Goal: Information Seeking & Learning: Check status

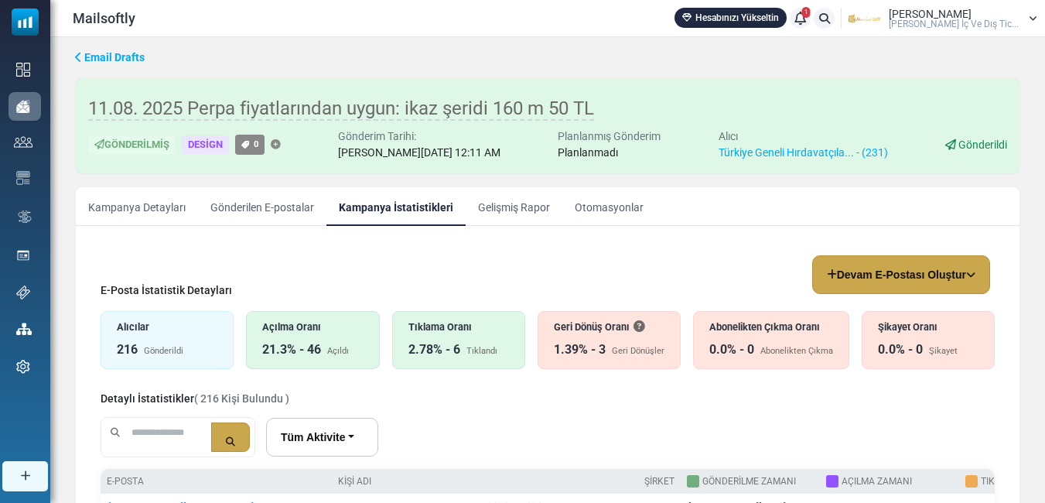
click at [494, 201] on link "Gelişmiş Rapor" at bounding box center [514, 206] width 97 height 39
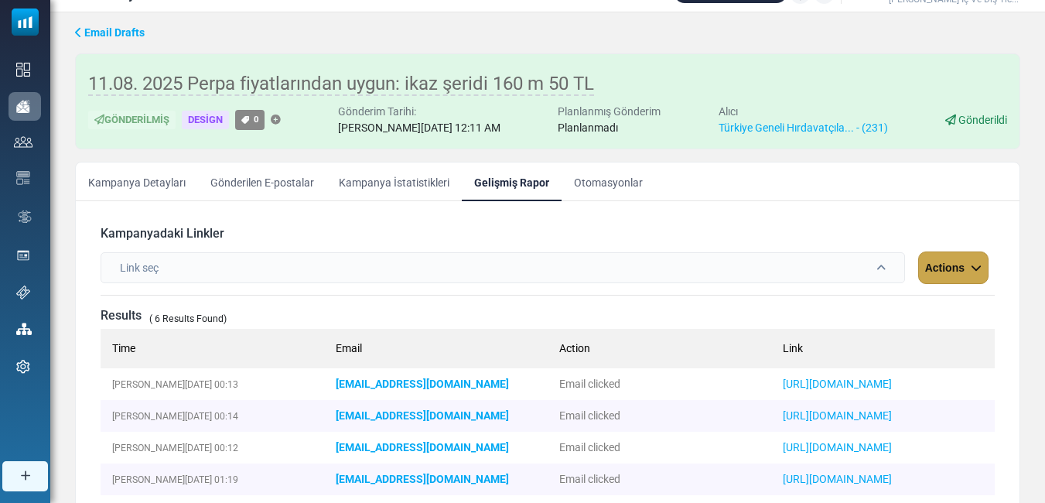
scroll to position [24, 0]
click at [409, 184] on link "Kampanya İstatistikleri" at bounding box center [393, 182] width 135 height 39
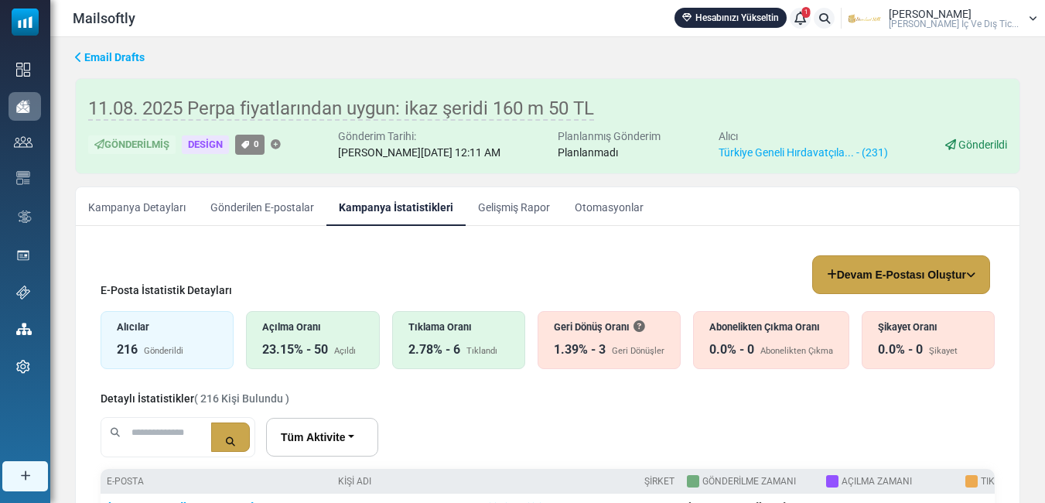
click at [450, 341] on div "2.78% - 6" at bounding box center [434, 349] width 52 height 19
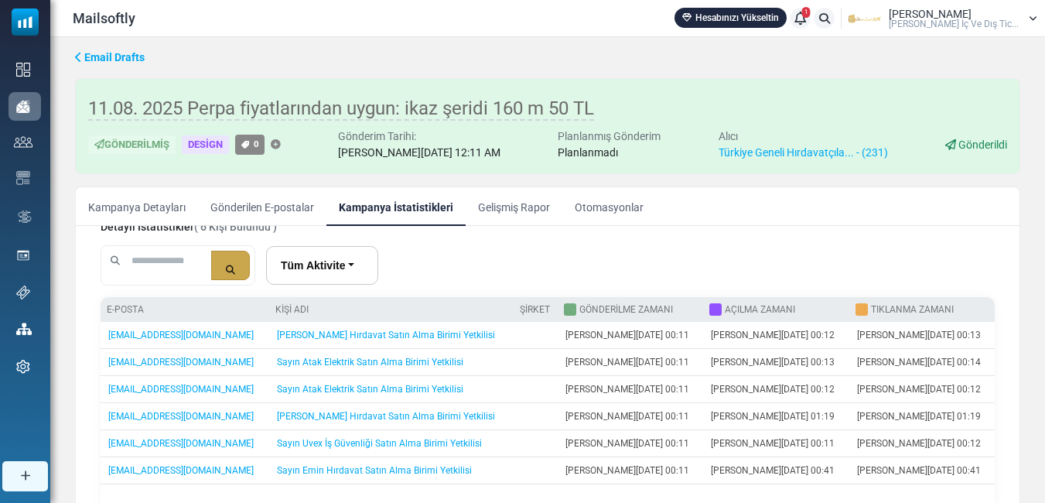
scroll to position [179, 0]
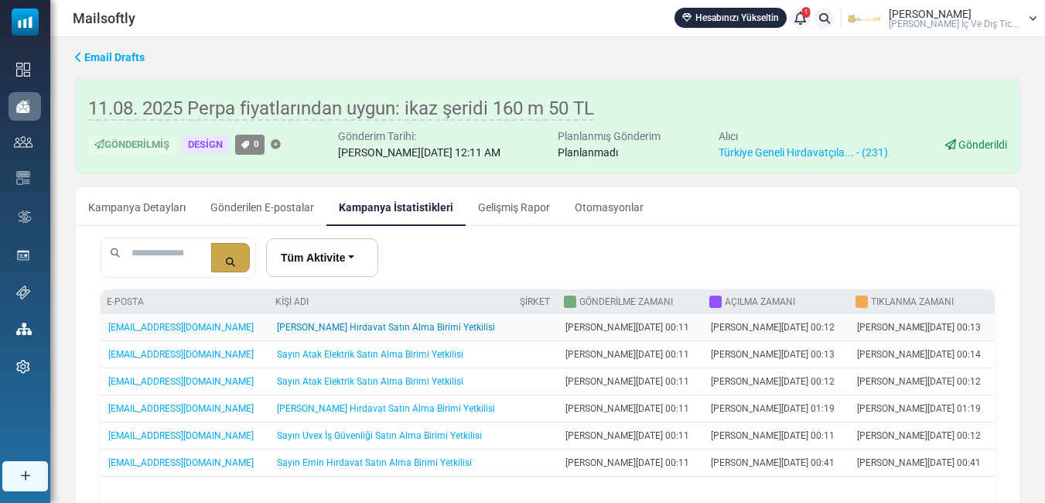
click at [376, 329] on link "[PERSON_NAME] Hırdavat Satın Alma Birimi Yetkilisi" at bounding box center [386, 327] width 218 height 11
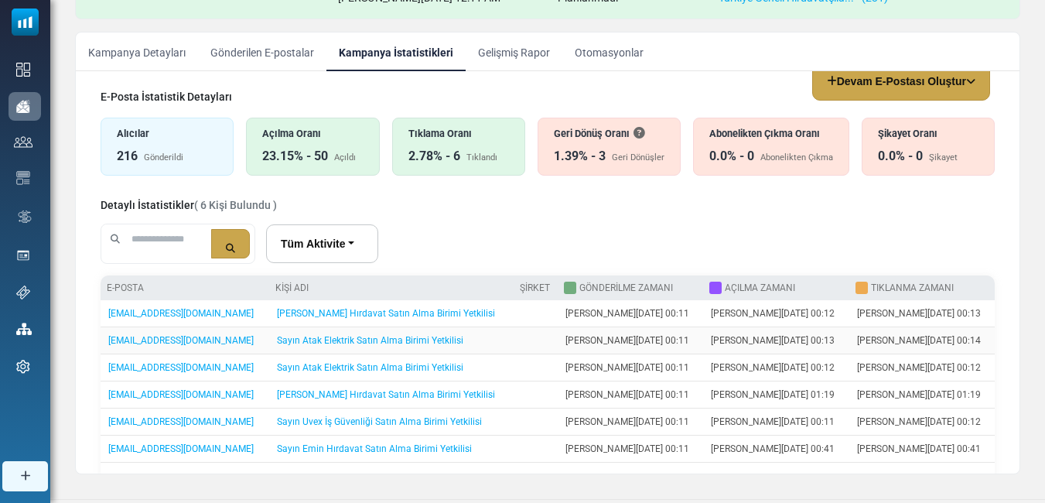
scroll to position [0, 0]
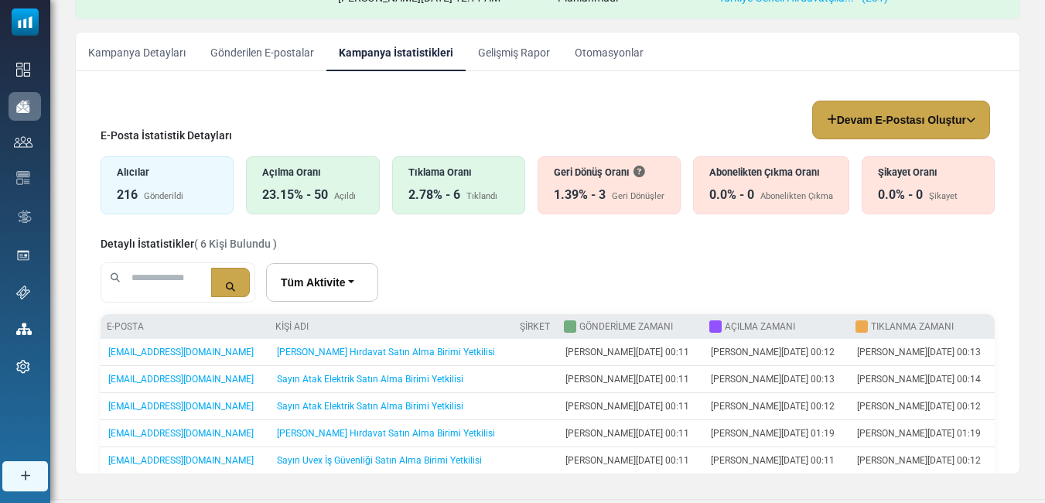
click at [457, 182] on div "Tıklama Oranı 2.78% - 6 Tıklandı" at bounding box center [458, 185] width 133 height 58
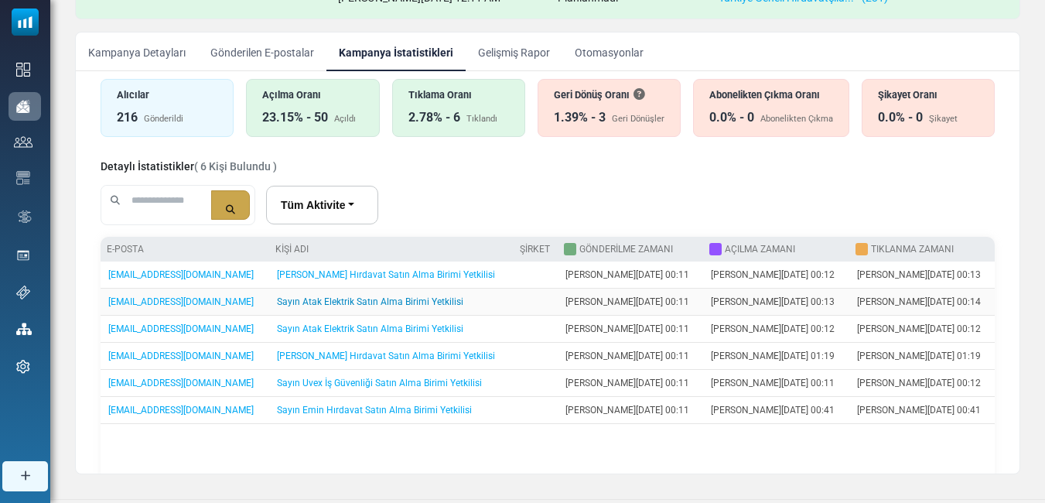
click at [398, 302] on link "Sayın Atak Elektrik Satın Alma Birimi Yetkilisi" at bounding box center [370, 301] width 186 height 11
click at [403, 357] on link "Sayın Sakızoğlu Hırdavat Satın Alma Birimi Yetkilisi" at bounding box center [386, 355] width 218 height 11
click at [413, 381] on link "Sayın Uvex İş Güvenliği Satın Alma Birimi Yetkilisi" at bounding box center [379, 383] width 205 height 11
click at [378, 413] on link "Sayın Emin Hırdavat Satın Alma Birimi Yetkilisi" at bounding box center [374, 410] width 195 height 11
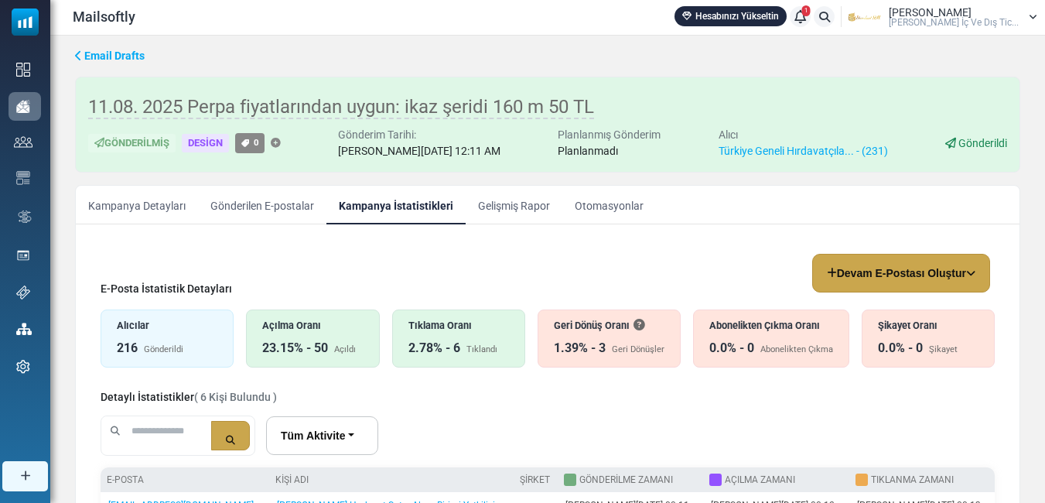
scroll to position [0, 0]
